Goal: Browse casually

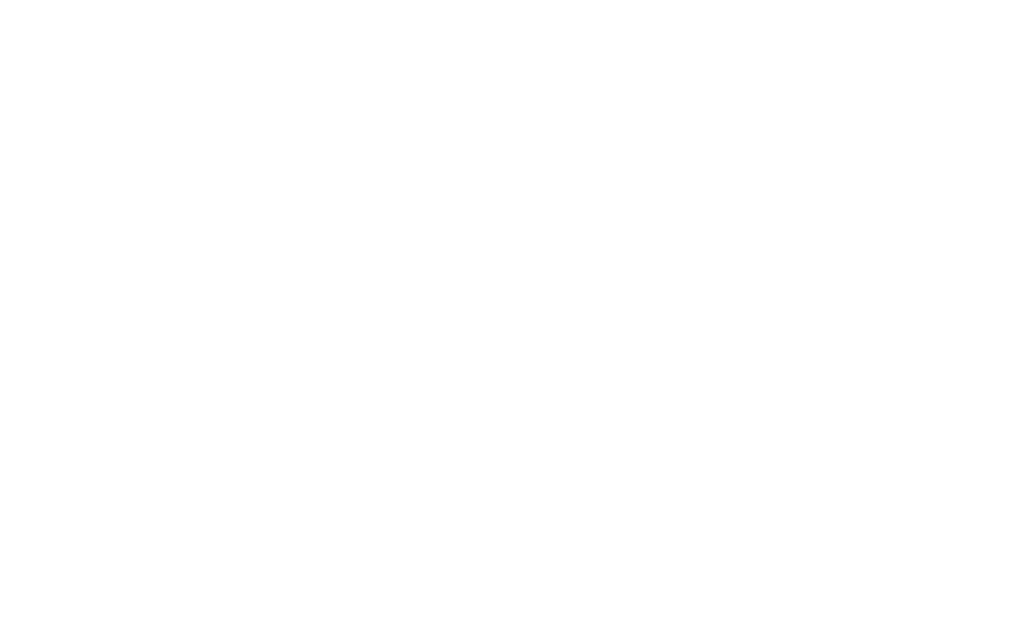
type input ""
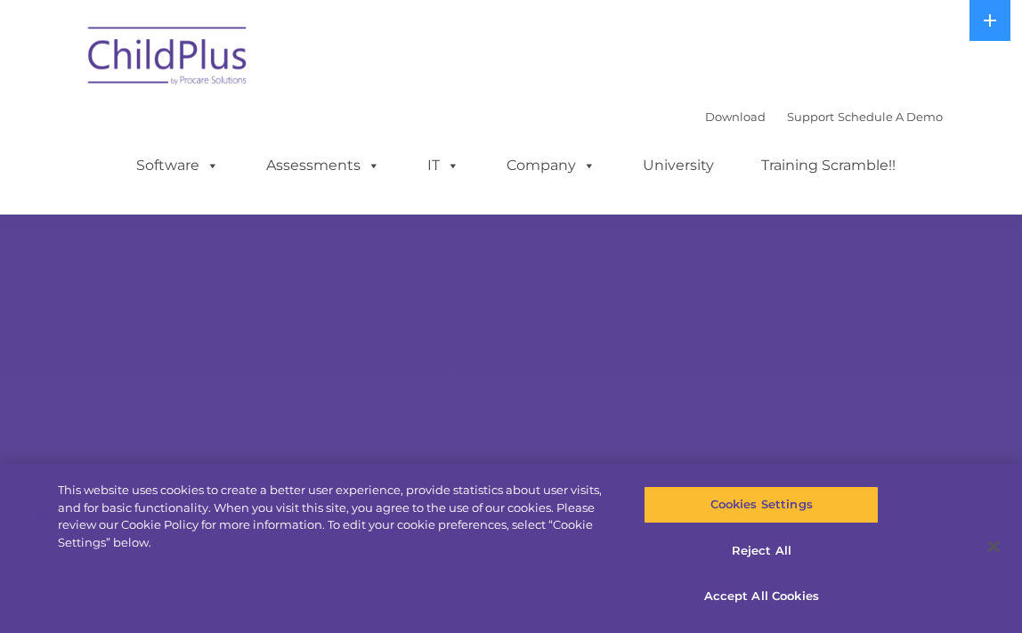
select select "MEDIUM"
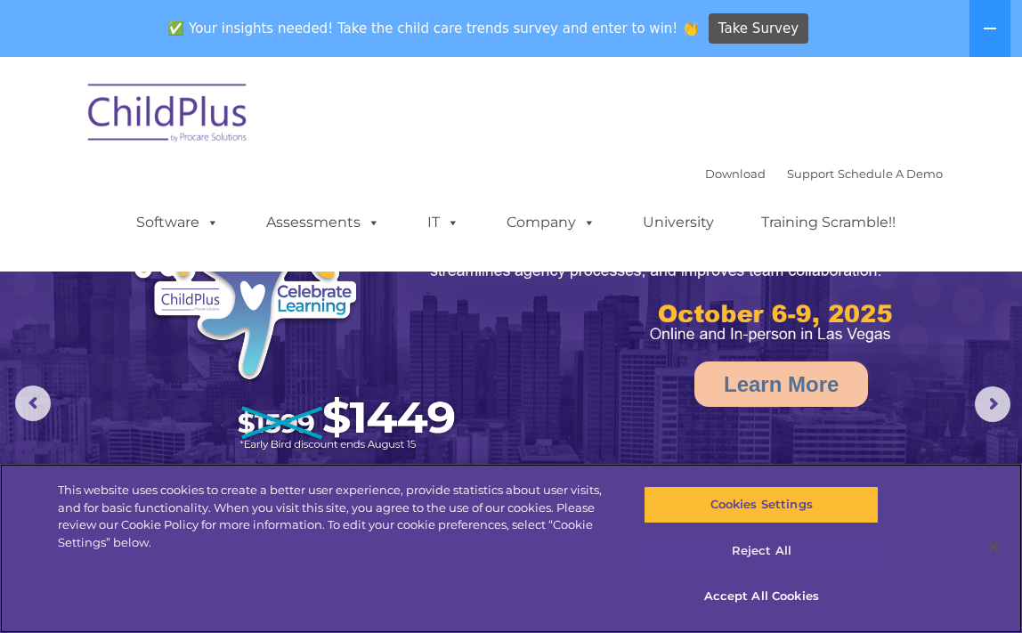
click at [750, 553] on button "Reject All" at bounding box center [761, 551] width 235 height 37
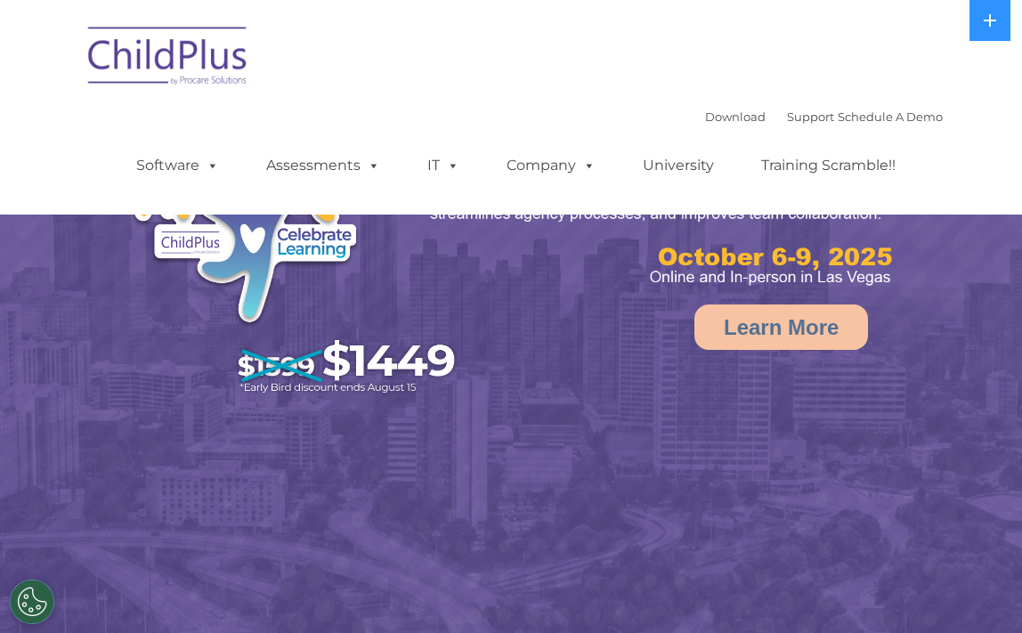
select select "MEDIUM"
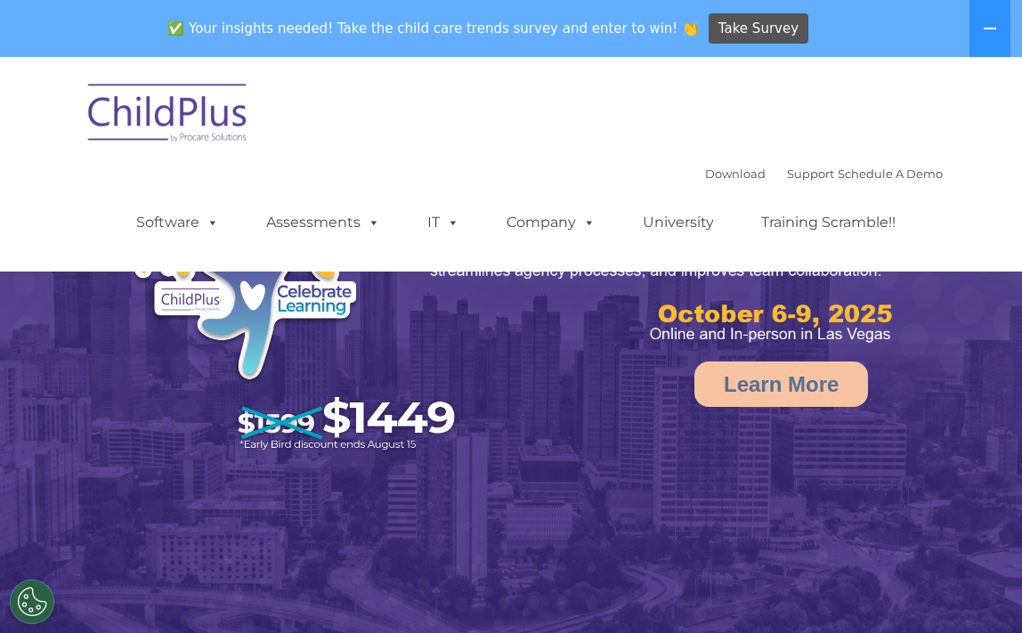
select select "MEDIUM"
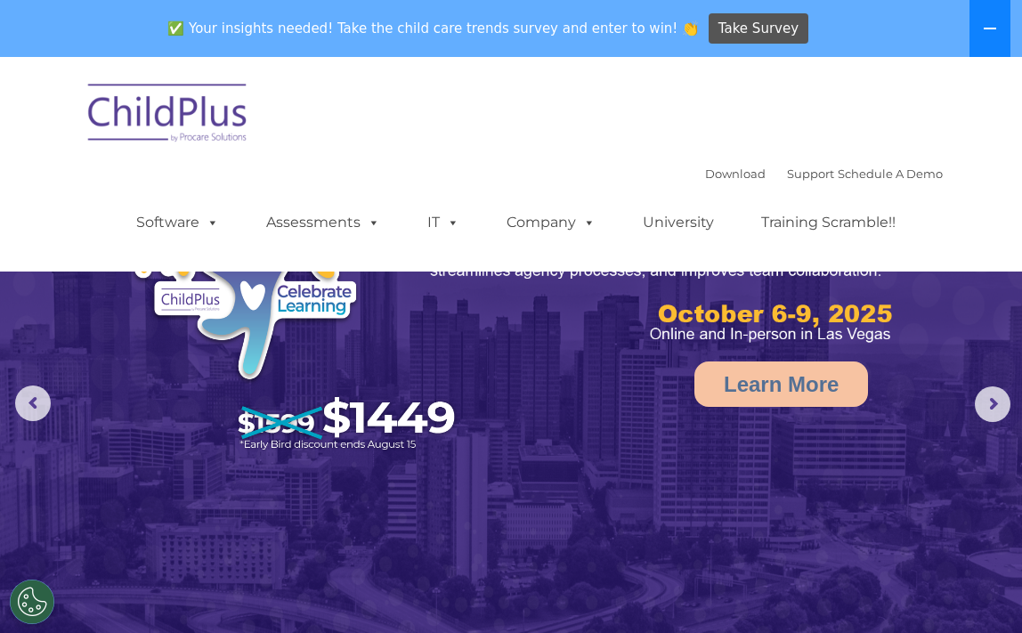
click at [988, 31] on icon at bounding box center [990, 28] width 14 height 14
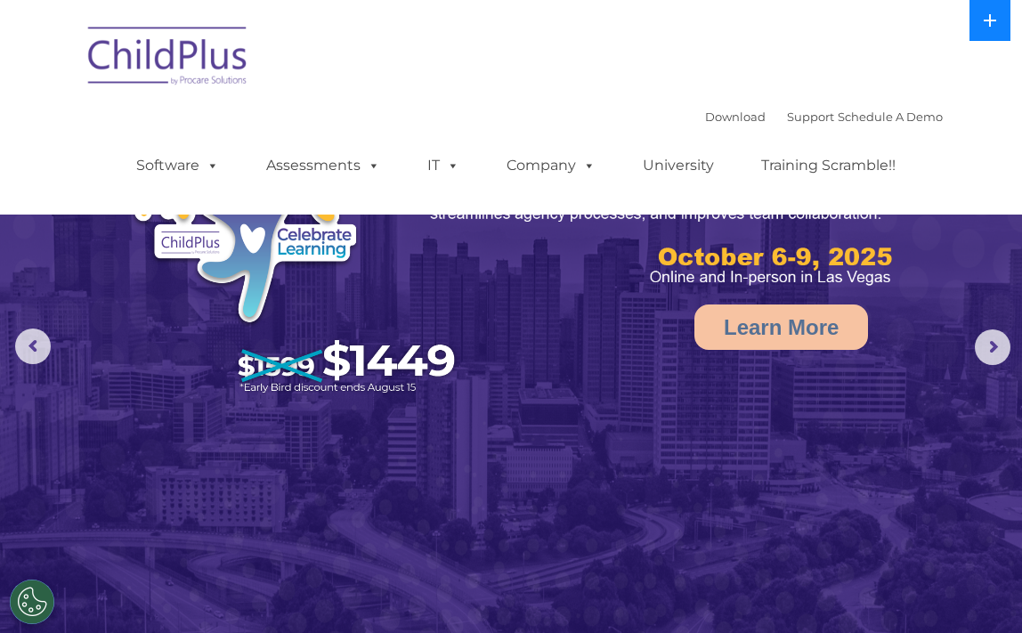
click at [988, 31] on button at bounding box center [990, 20] width 41 height 41
